Goal: Task Accomplishment & Management: Manage account settings

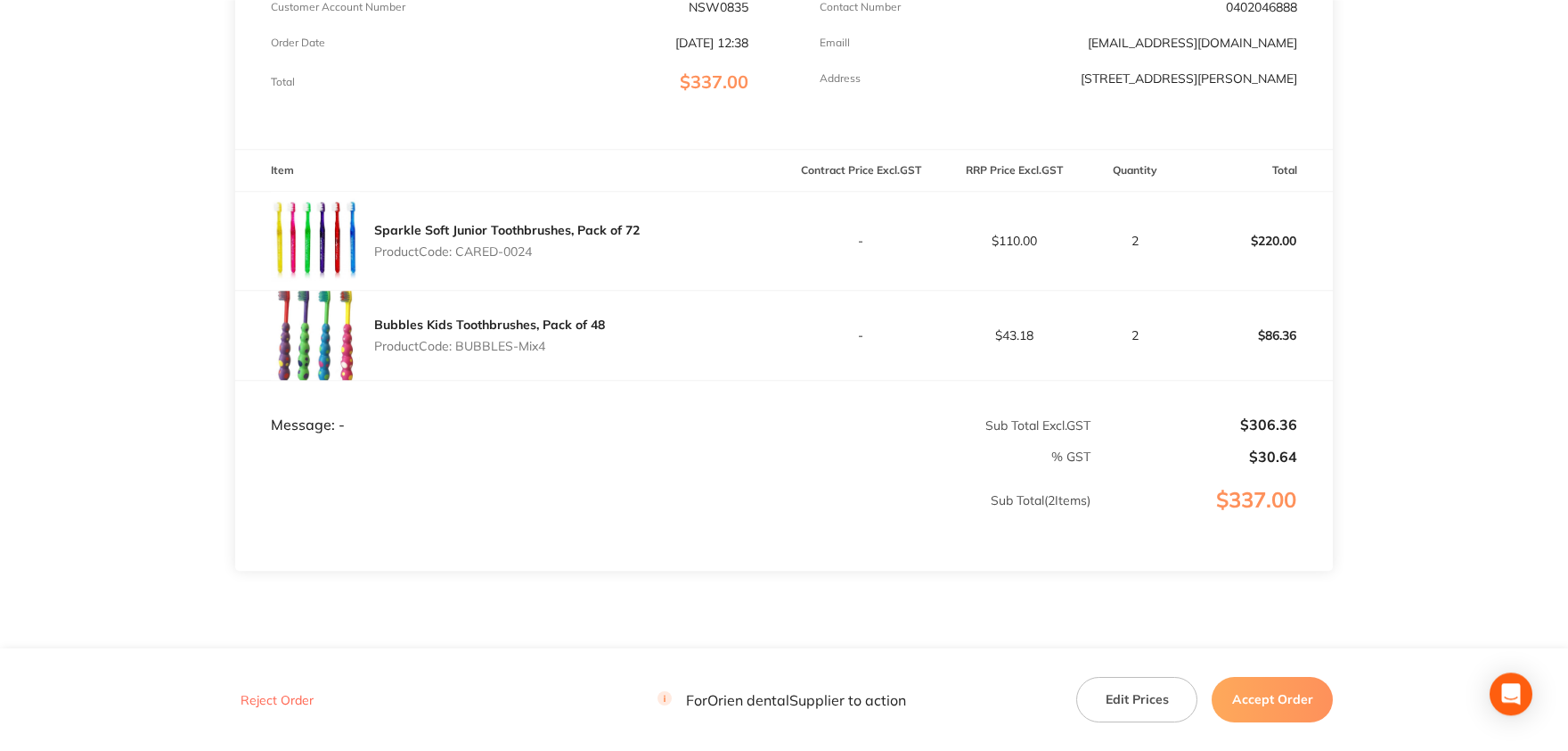
scroll to position [392, 0]
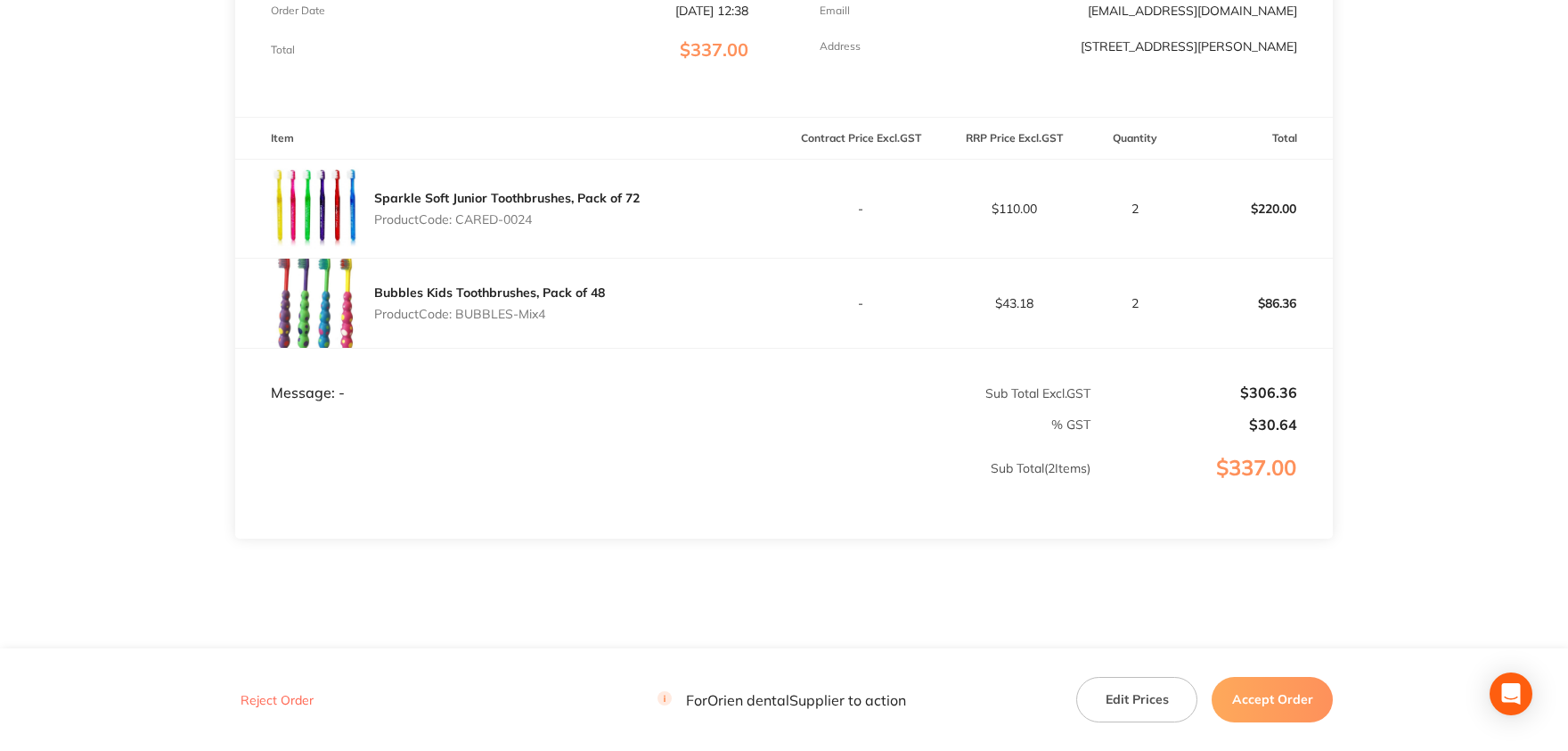
drag, startPoint x: 538, startPoint y: 214, endPoint x: 460, endPoint y: 218, distance: 78.1
click at [460, 218] on p "Product Code: CARED-0024" at bounding box center [507, 219] width 266 height 15
copy p "CARED-0024"
drag, startPoint x: 550, startPoint y: 311, endPoint x: 456, endPoint y: 312, distance: 94.0
click at [456, 312] on p "Product Code: BUBBLES-Mix4" at bounding box center [489, 314] width 231 height 15
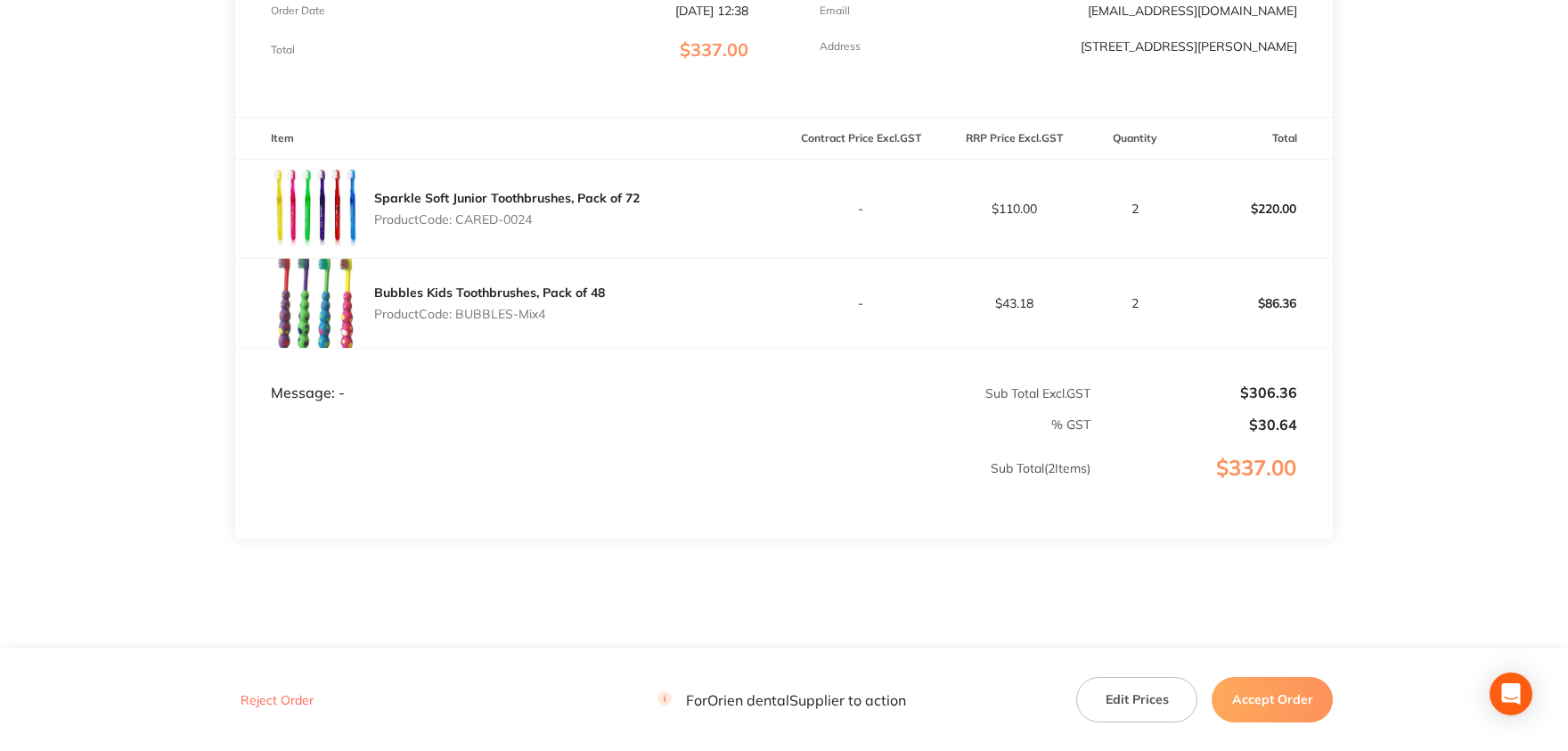
copy p "BUBBLES-Mix4"
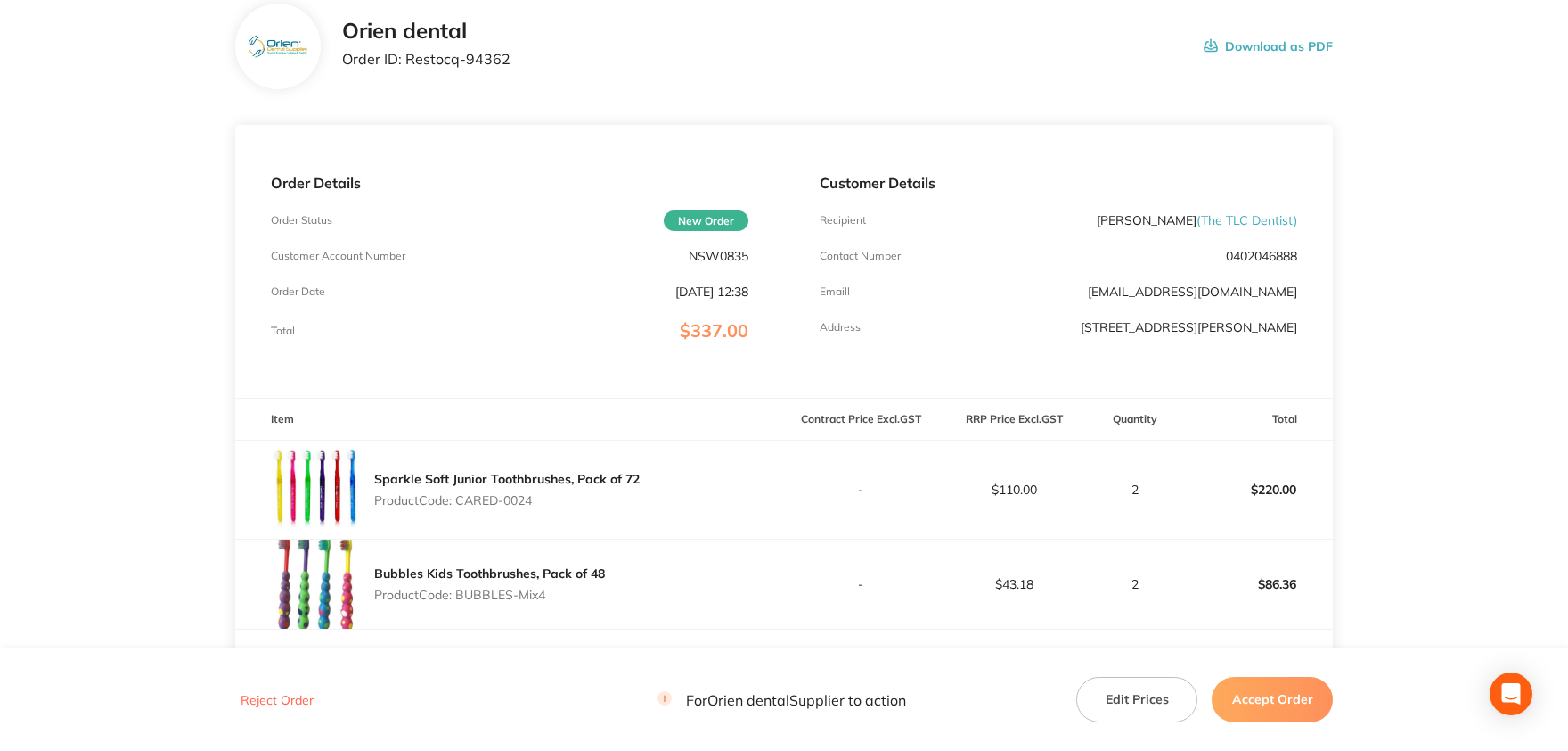
scroll to position [98, 0]
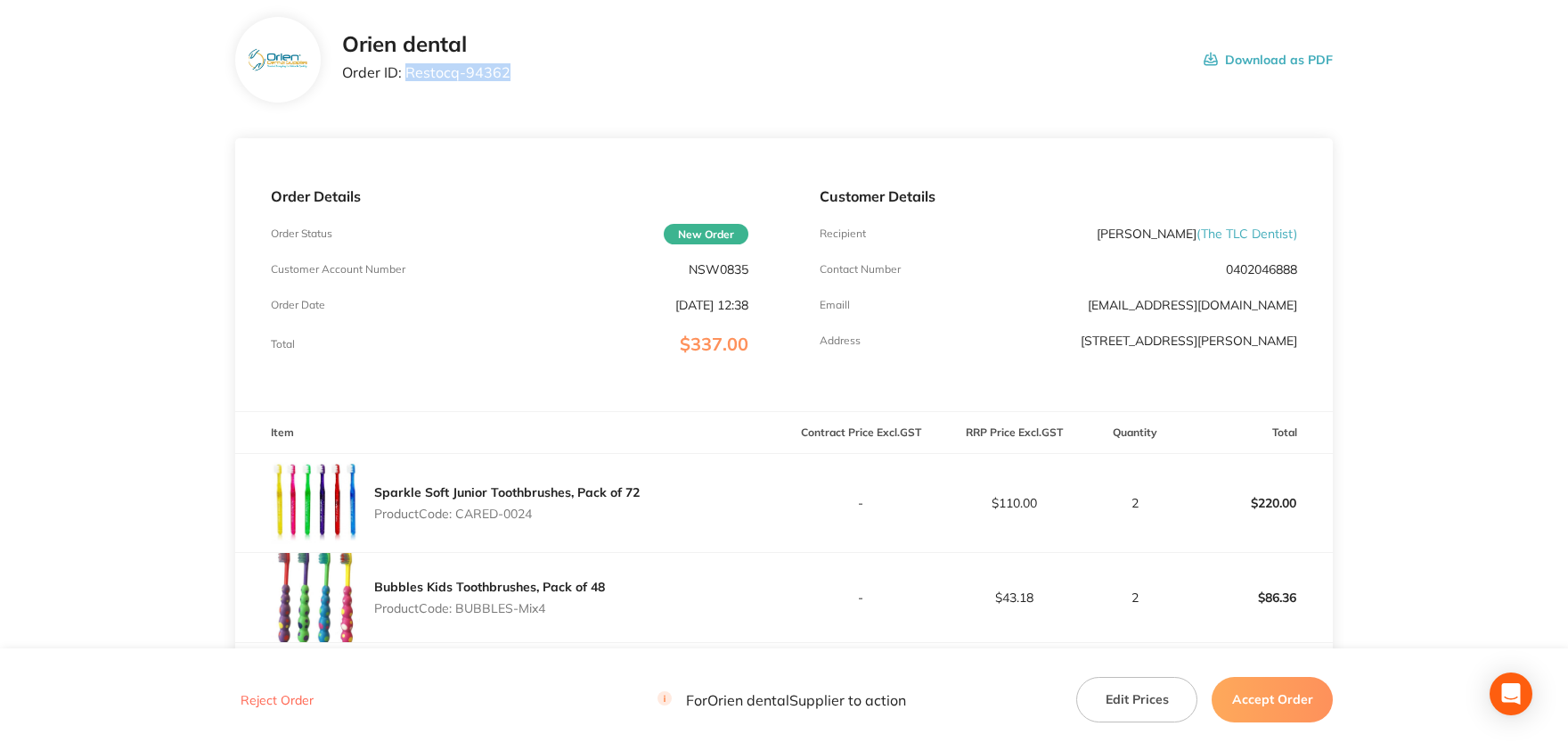
drag, startPoint x: 508, startPoint y: 73, endPoint x: 409, endPoint y: 75, distance: 99.0
click at [409, 75] on div "Orien dental Order ID: Restocq- 94362 Download as PDF" at bounding box center [837, 59] width 991 height 56
copy p "Restocq- 94362"
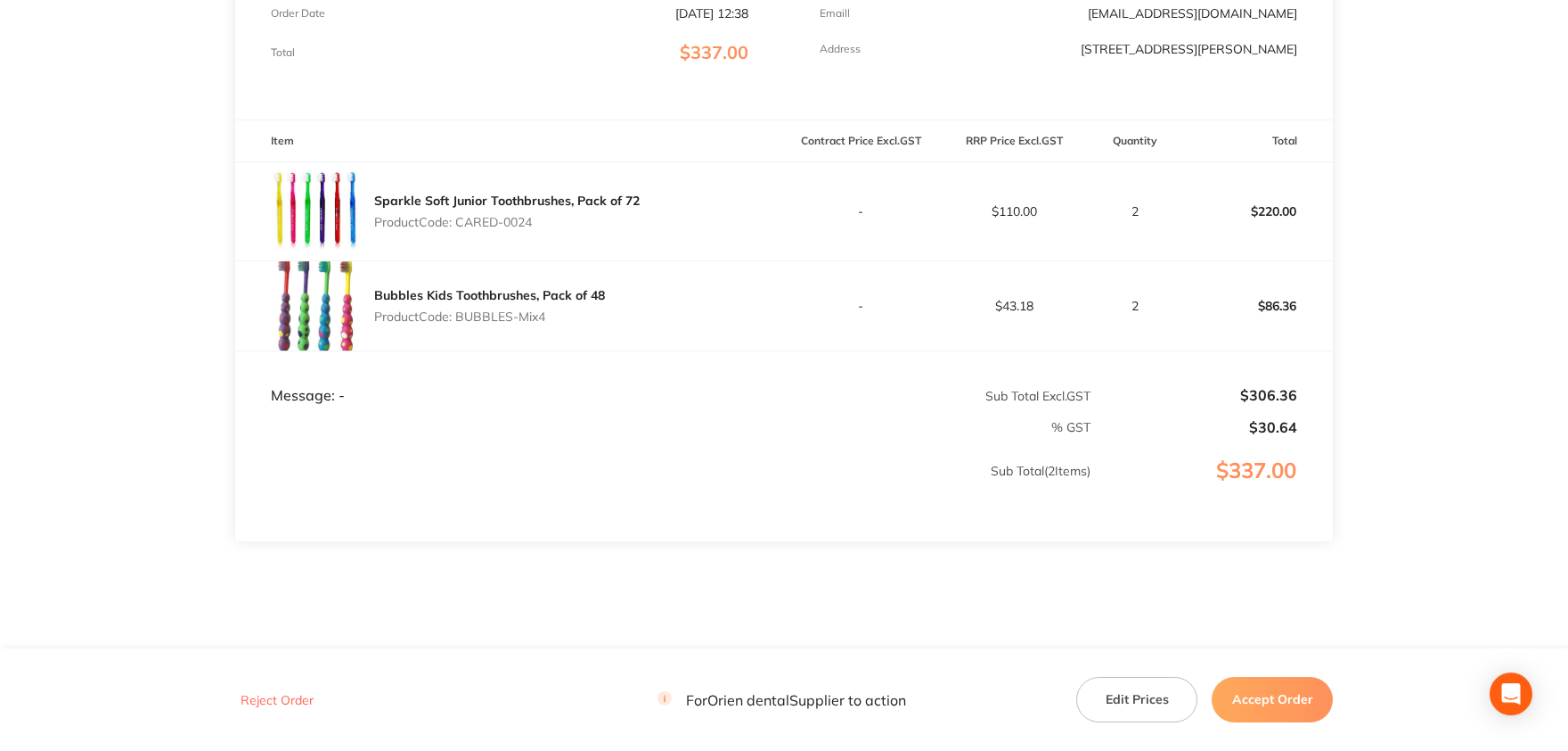
scroll to position [424, 0]
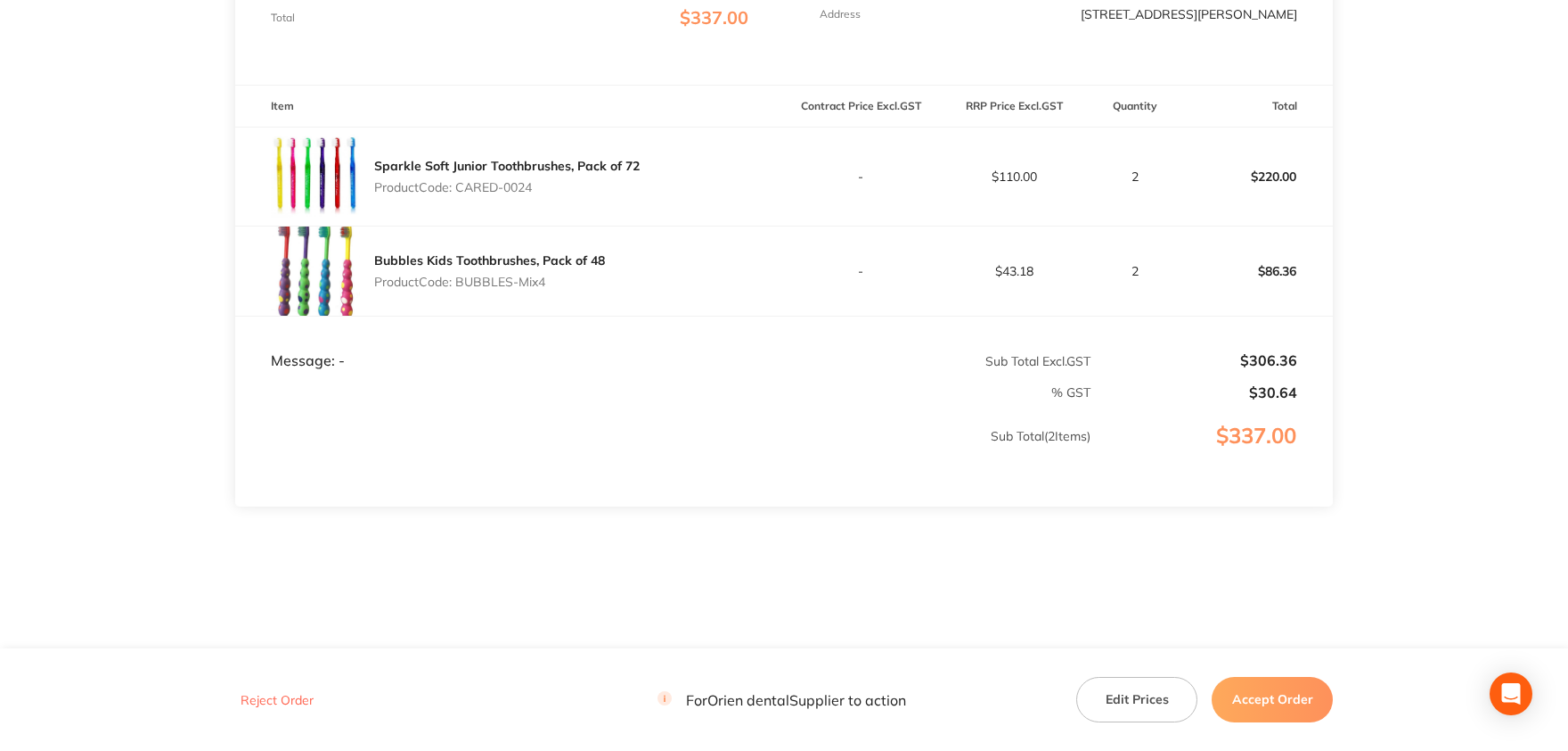
click at [1284, 702] on button "Accept Order" at bounding box center [1272, 699] width 121 height 45
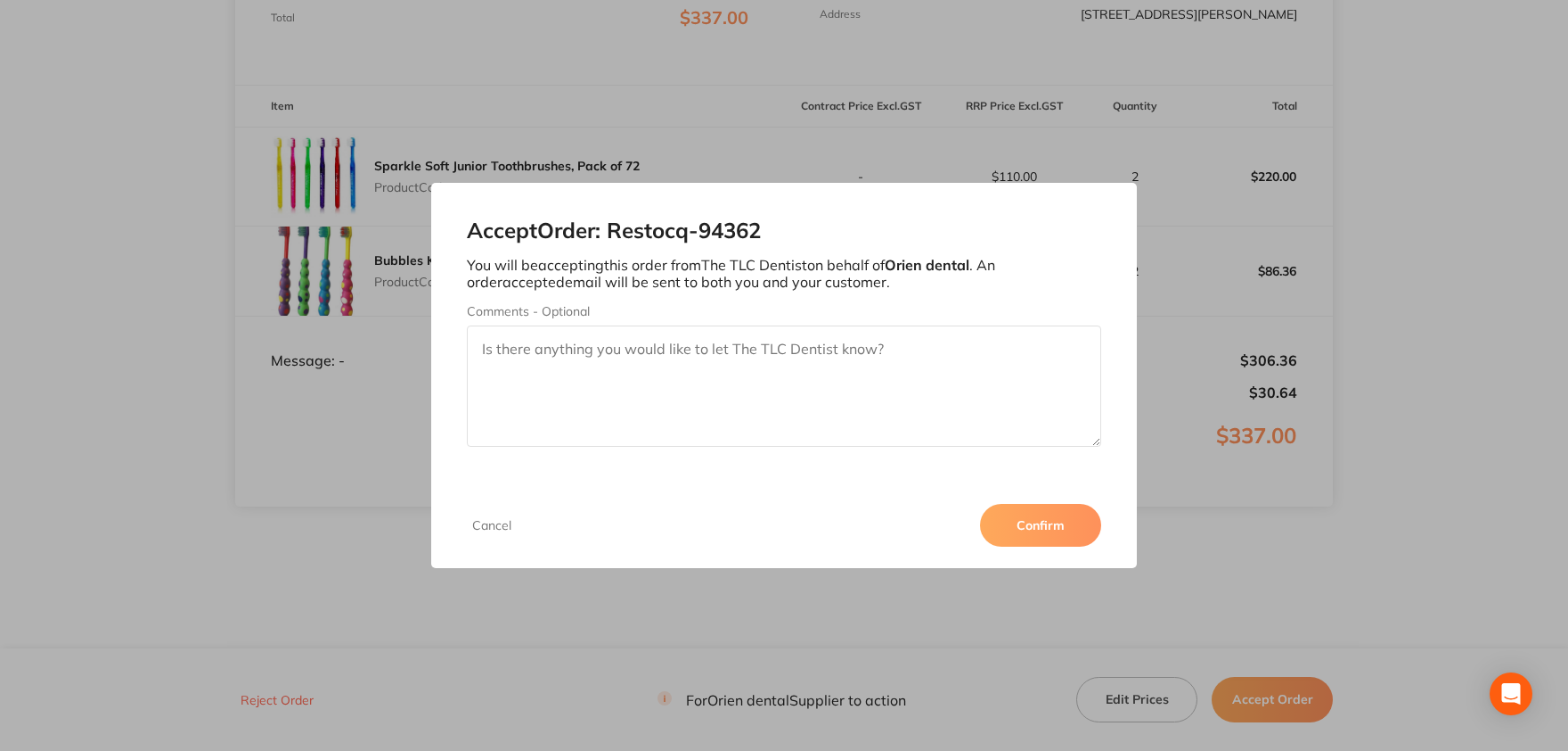
click at [1019, 524] on button "Confirm" at bounding box center [1040, 524] width 121 height 43
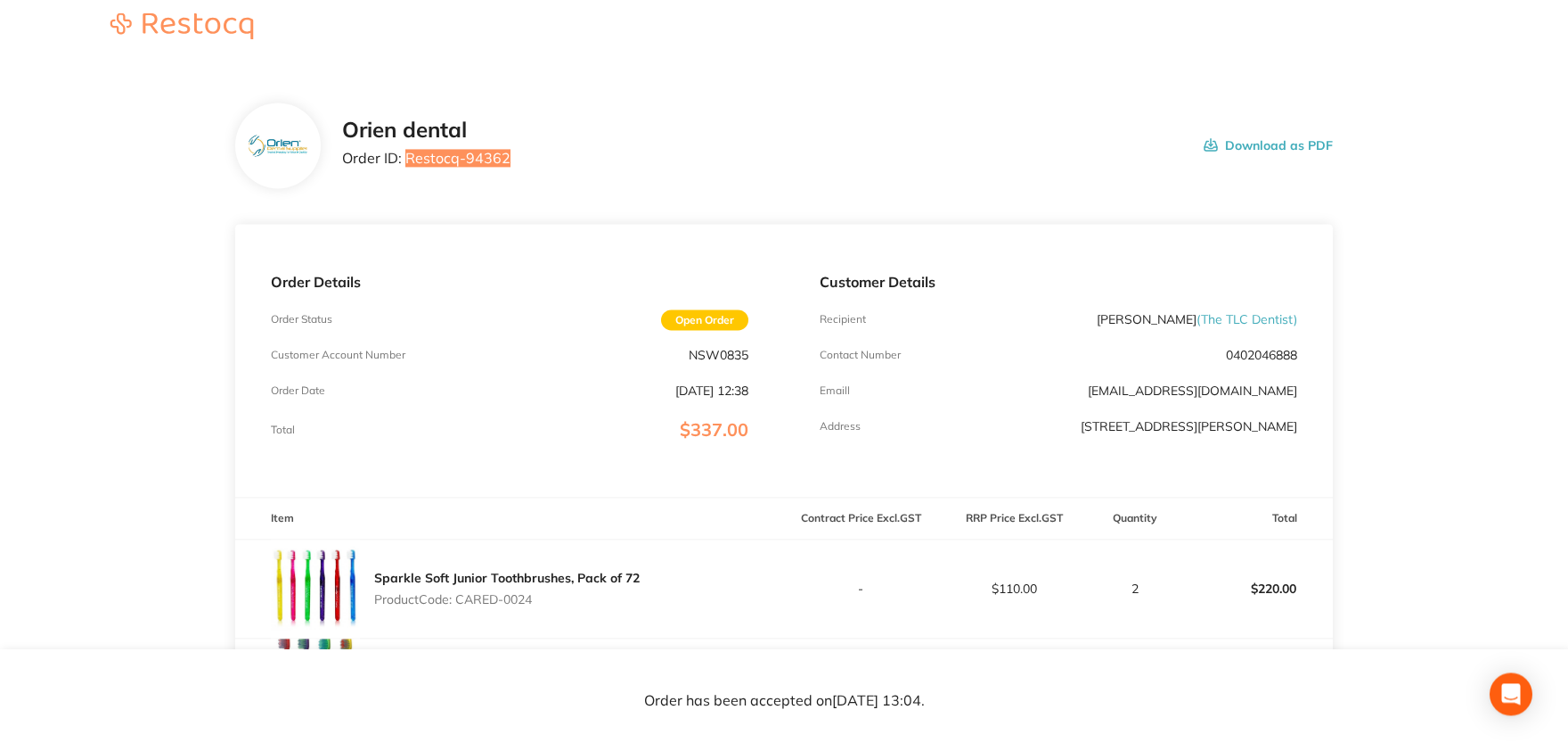
scroll to position [0, 0]
